Goal: Task Accomplishment & Management: Manage account settings

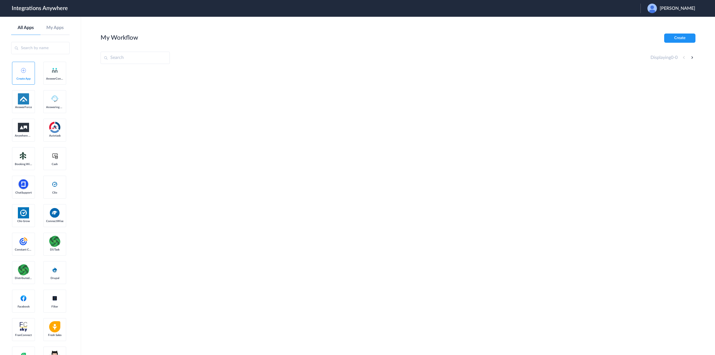
click at [688, 8] on span "James Luster" at bounding box center [676, 8] width 35 height 5
click at [676, 23] on li "Logout" at bounding box center [670, 23] width 60 height 10
click at [628, 8] on span "Launch Account" at bounding box center [617, 8] width 32 height 4
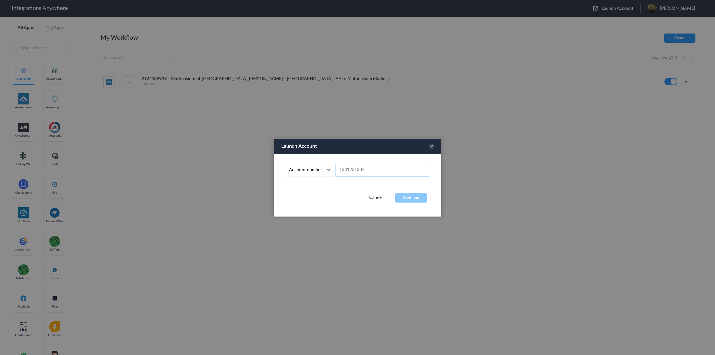
paste input "9802433190"
type input "9802433190"
click at [409, 195] on button "Continue" at bounding box center [411, 198] width 32 height 10
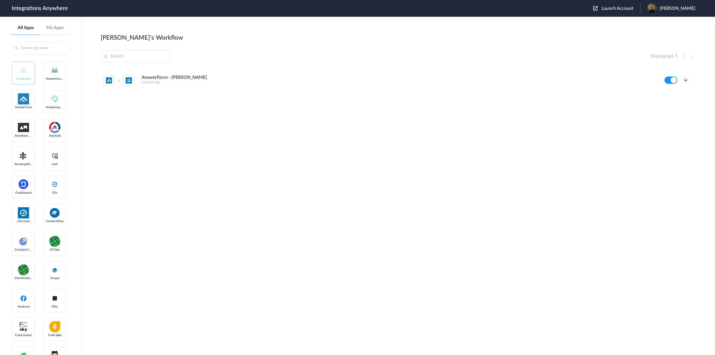
click at [685, 81] on icon at bounding box center [686, 80] width 6 height 6
click at [671, 93] on li "Edit" at bounding box center [670, 93] width 36 height 10
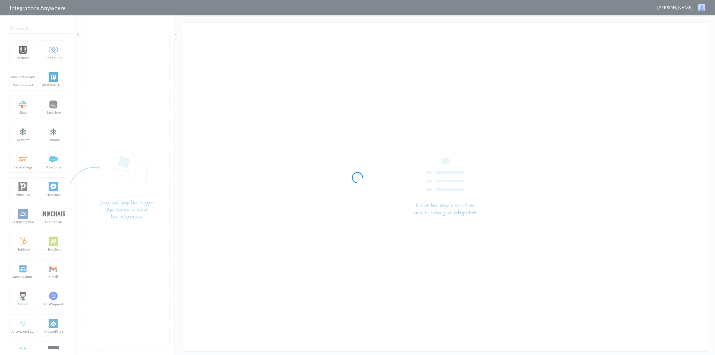
type input "AnswerForce - [PERSON_NAME]"
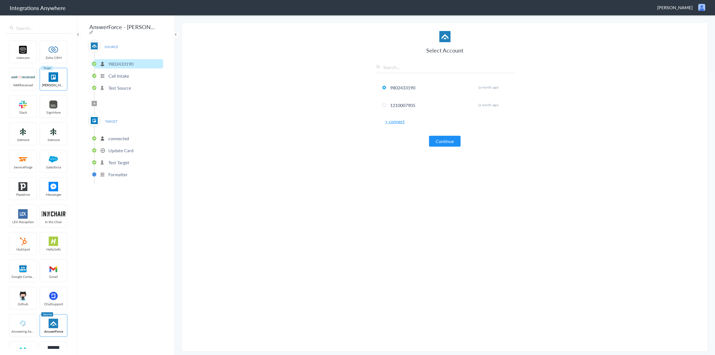
click at [121, 75] on p "Call Intake" at bounding box center [118, 76] width 21 height 6
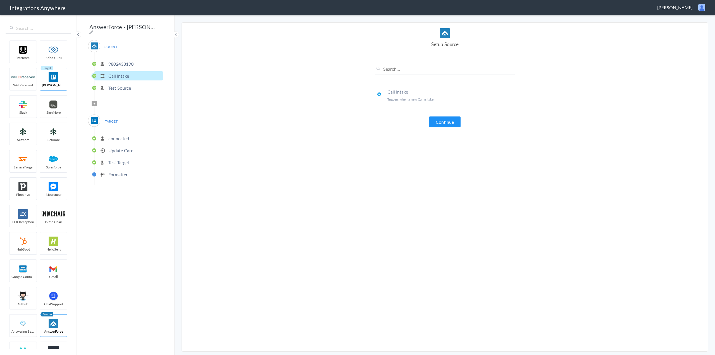
click at [122, 85] on p "Test Source" at bounding box center [119, 88] width 23 height 6
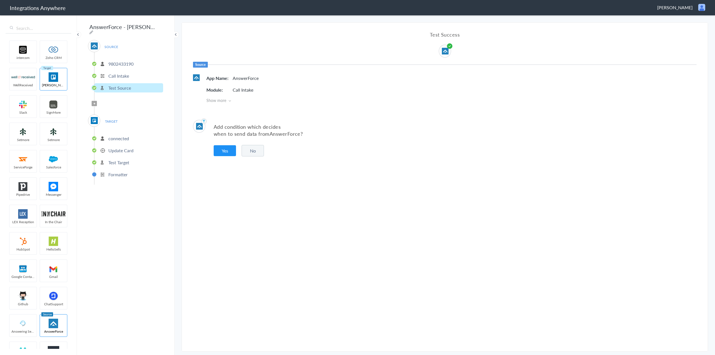
click at [116, 136] on p "connected" at bounding box center [118, 138] width 21 height 6
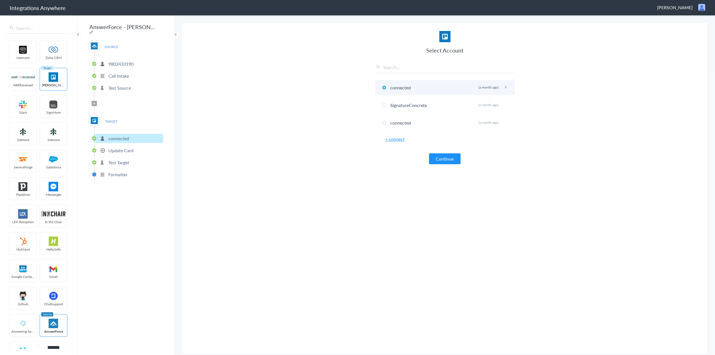
click at [505, 87] on icon at bounding box center [505, 87] width 3 height 3
click at [114, 147] on p "Update Card" at bounding box center [120, 150] width 25 height 6
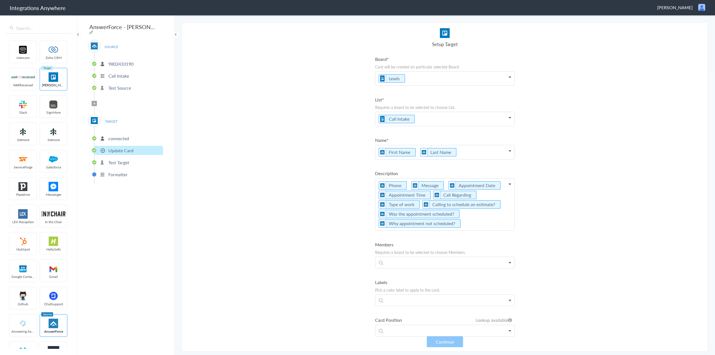
click at [117, 135] on p "connected" at bounding box center [118, 138] width 21 height 6
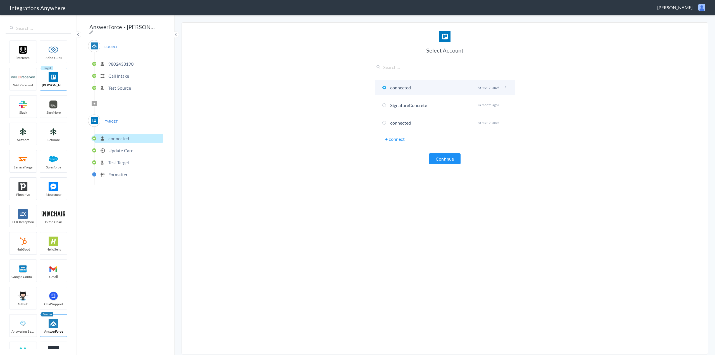
click at [405, 86] on li "connected Rename Delete (a month ago)" at bounding box center [445, 87] width 140 height 15
click at [124, 149] on p "Update Card" at bounding box center [120, 150] width 25 height 6
